Goal: Use online tool/utility: Utilize a website feature to perform a specific function

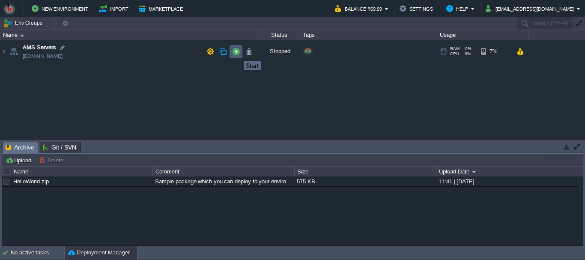
click at [237, 54] on button "button" at bounding box center [236, 52] width 8 height 8
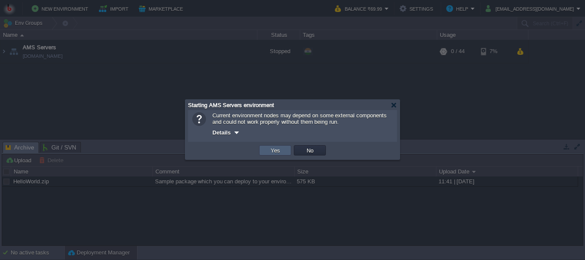
click at [270, 149] on button "Yes" at bounding box center [275, 150] width 15 height 8
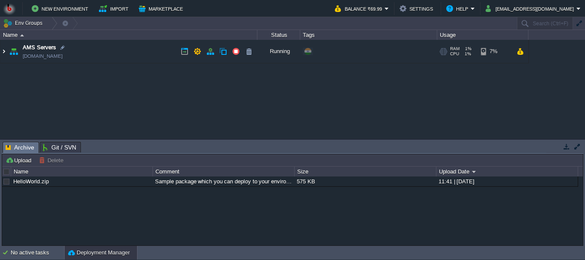
click at [4, 48] on img at bounding box center [3, 51] width 7 height 23
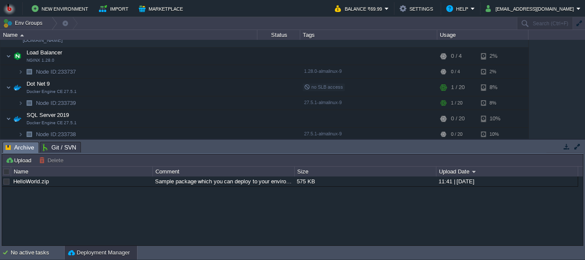
scroll to position [18, 0]
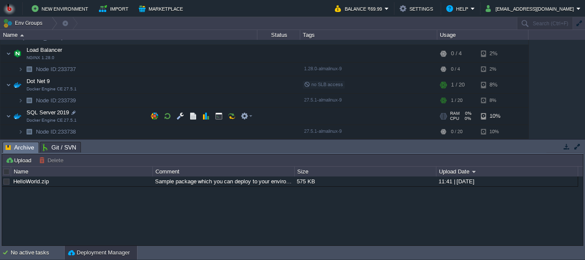
click at [86, 122] on td "SQL Server 2019 Docker Engine CE 27.5.1" at bounding box center [128, 116] width 257 height 18
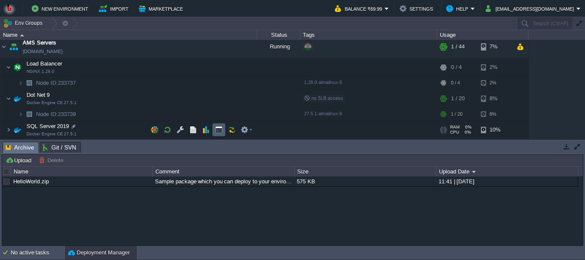
click at [214, 127] on td at bounding box center [218, 129] width 13 height 13
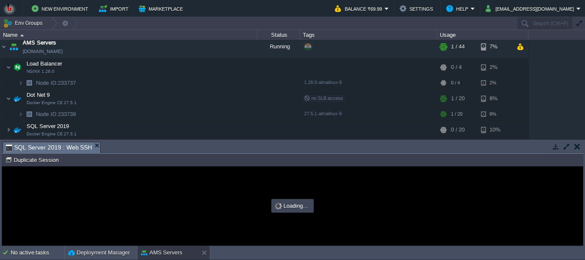
scroll to position [0, 0]
type input "#000000"
